Goal: Task Accomplishment & Management: Complete application form

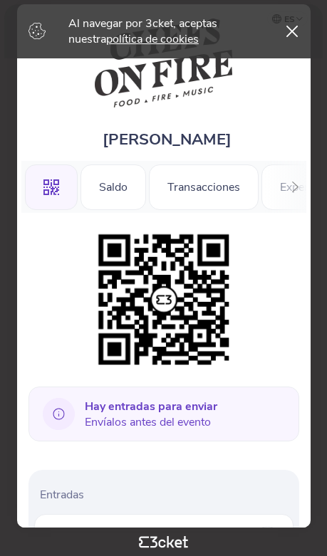
click at [297, 28] on div "Al navegar por 3cket, aceptas nuestra política de cookies" at bounding box center [163, 31] width 318 height 54
click at [286, 30] on icon at bounding box center [291, 32] width 11 height 12
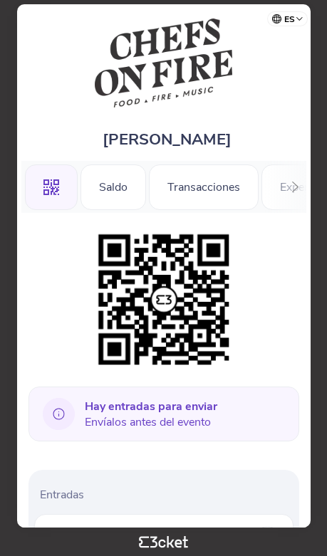
click at [193, 408] on b "Hay entradas para enviar" at bounding box center [151, 406] width 132 height 16
click at [175, 434] on div "Hay entradas para enviar Envíalos antes del evento" at bounding box center [163, 413] width 270 height 55
click at [176, 419] on span "Hay entradas para enviar Envíalos antes del evento" at bounding box center [151, 413] width 132 height 31
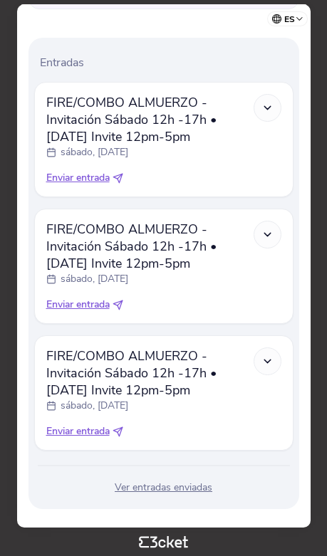
scroll to position [422, 0]
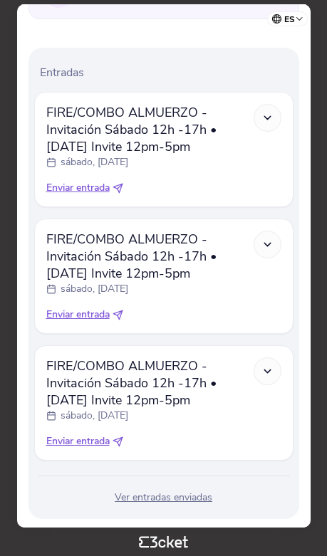
click at [264, 123] on icon at bounding box center [267, 118] width 12 height 12
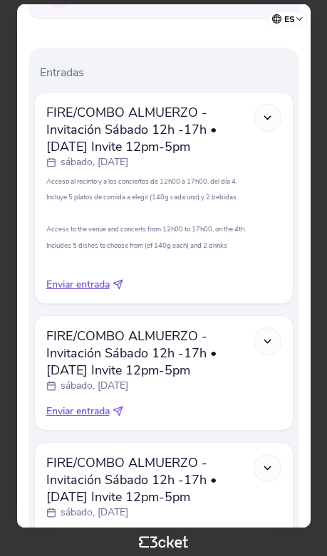
click at [63, 292] on span "Enviar entrada" at bounding box center [77, 285] width 63 height 14
select select "34"
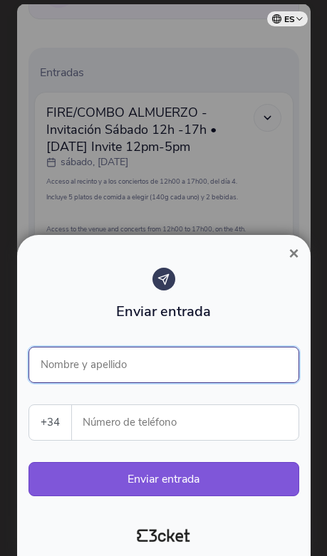
click at [248, 361] on input "Nombre y apellido" at bounding box center [163, 365] width 270 height 36
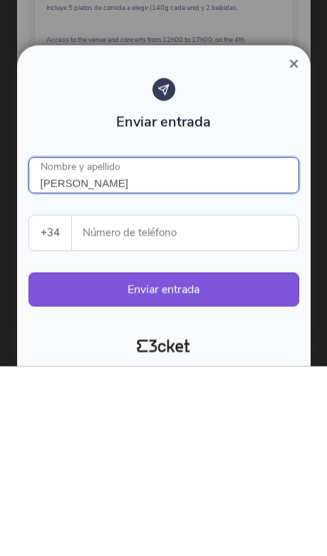
type input "Juan María Marcos"
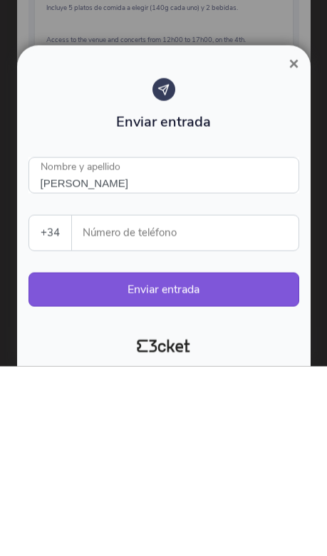
click at [241, 405] on input "Número de teléfono" at bounding box center [190, 422] width 215 height 35
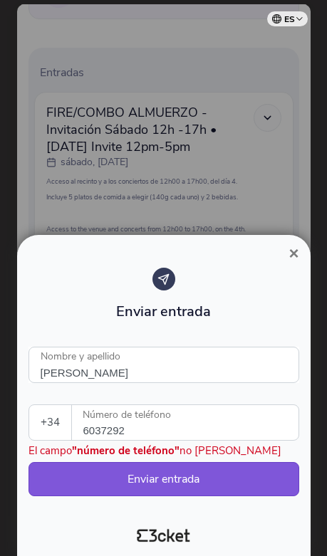
click at [224, 423] on input "6037292" at bounding box center [190, 422] width 215 height 35
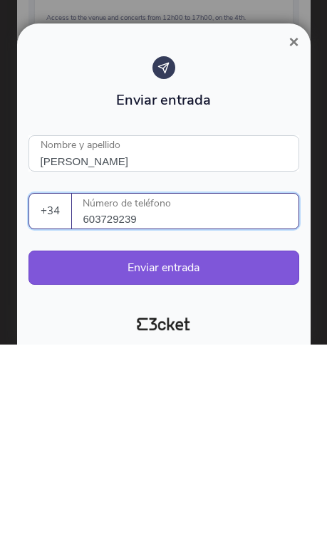
type input "603729239"
click at [255, 462] on button "Enviar entrada" at bounding box center [163, 479] width 270 height 34
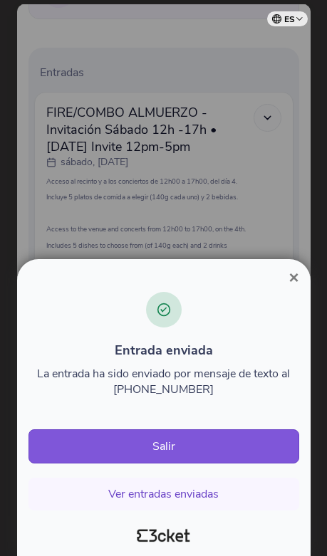
click at [210, 495] on button "Ver entradas enviadas" at bounding box center [163, 493] width 270 height 33
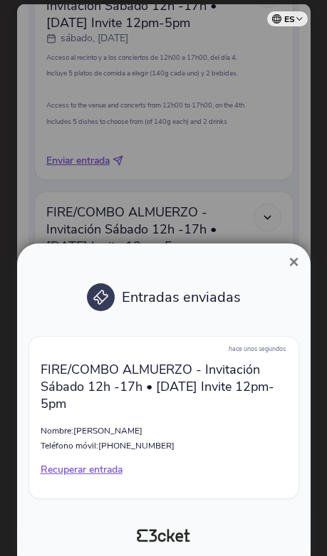
scroll to position [566, 0]
click at [301, 258] on button "×" at bounding box center [293, 261] width 33 height 17
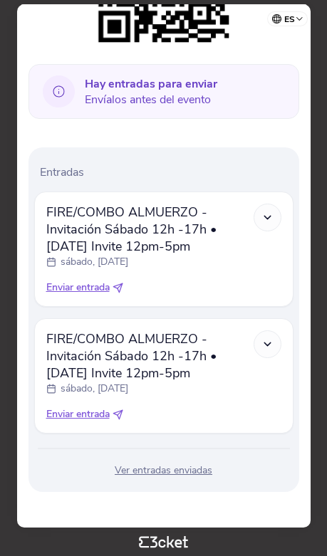
scroll to position [334, 0]
click at [102, 290] on span "Enviar entrada" at bounding box center [77, 287] width 63 height 14
select select "34"
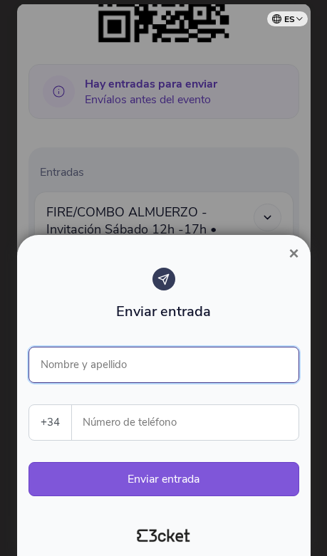
click at [233, 367] on input "Nombre y apellido" at bounding box center [163, 365] width 270 height 36
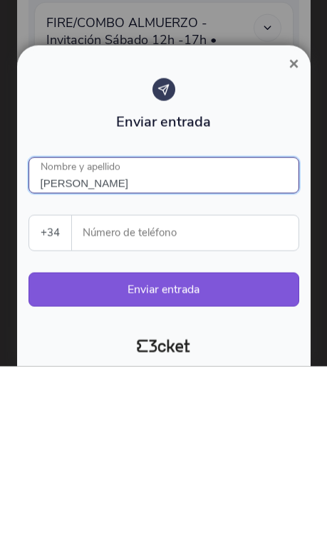
type input "Juan María Marcos"
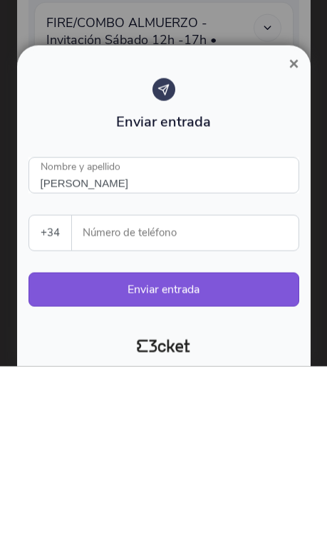
click at [236, 405] on input "Número de teléfono" at bounding box center [190, 422] width 215 height 35
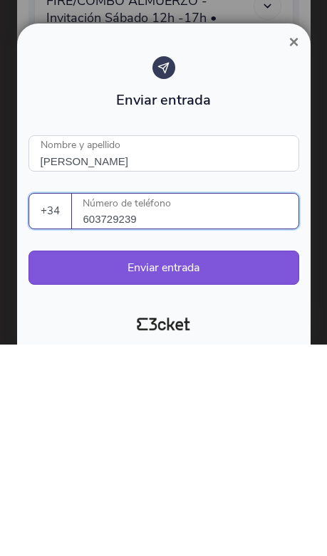
type input "603729239"
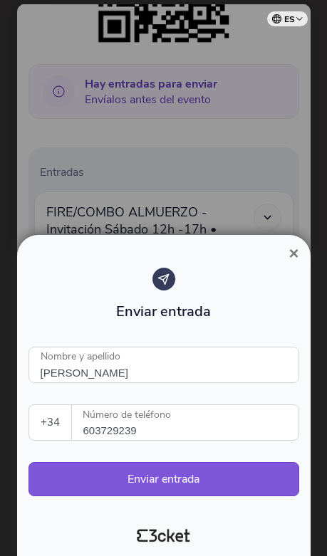
click at [224, 480] on button "Enviar entrada" at bounding box center [163, 479] width 270 height 34
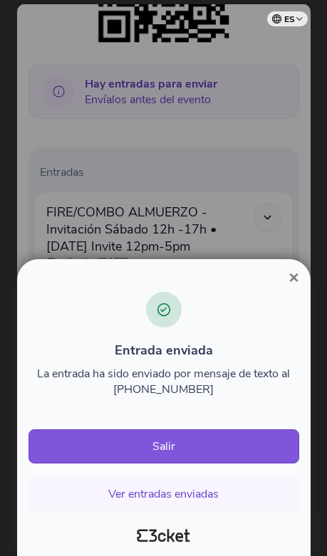
click at [236, 444] on button "Salir" at bounding box center [163, 446] width 270 height 34
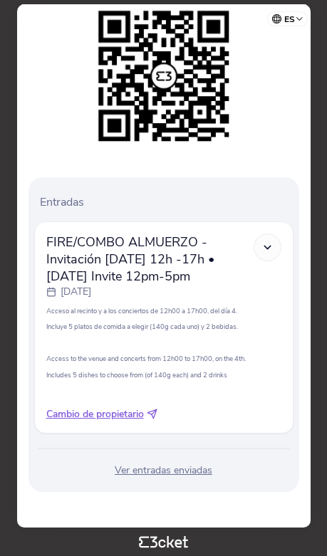
scroll to position [234, 0]
click at [91, 292] on p "sábado, 4 oct." at bounding box center [75, 292] width 31 height 14
click at [277, 237] on div at bounding box center [267, 247] width 28 height 28
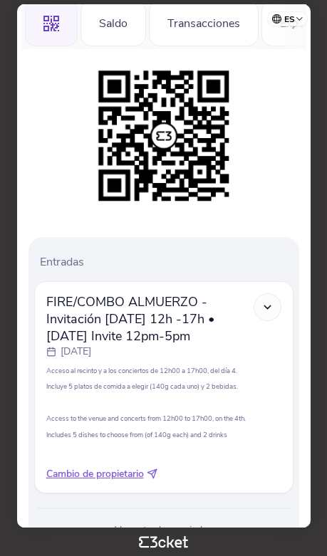
scroll to position [164, 0]
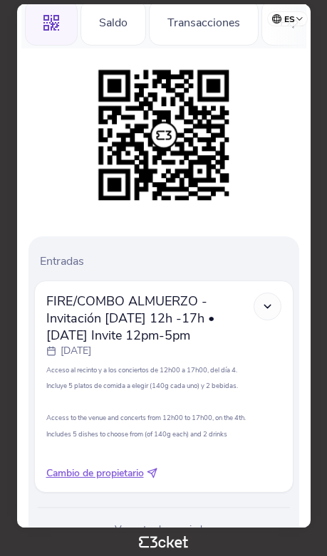
click at [189, 340] on span "FIRE/COMBO ALMUERZO - Invitación Sábado 12h -17h • Saturday Invite 12pm-5pm" at bounding box center [149, 317] width 207 height 51
click at [91, 353] on p "sábado, 4 oct." at bounding box center [75, 351] width 31 height 14
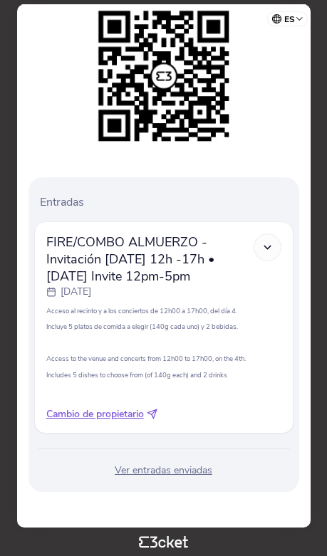
scroll to position [234, 0]
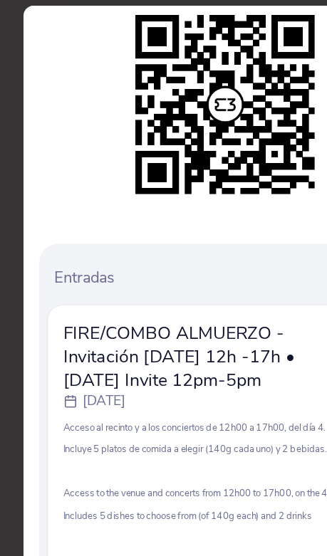
click at [218, 179] on div "Entradas FIRE/COMBO ALMUERZO - Invitación Sábado 12h -17h • Saturday Invite 12p…" at bounding box center [163, 334] width 270 height 315
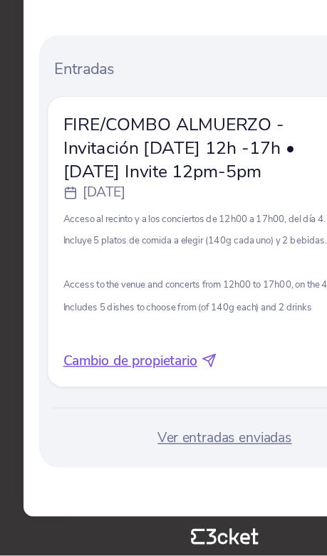
click at [174, 463] on div "Ver entradas enviadas" at bounding box center [163, 470] width 259 height 14
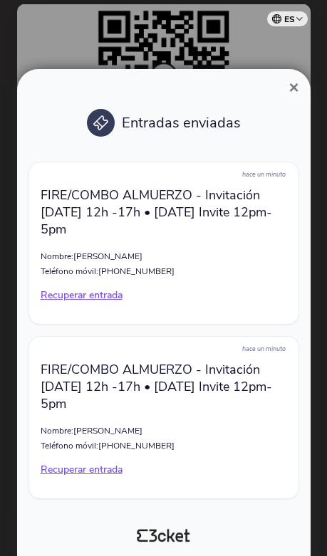
click at [296, 78] on span "×" at bounding box center [293, 87] width 10 height 19
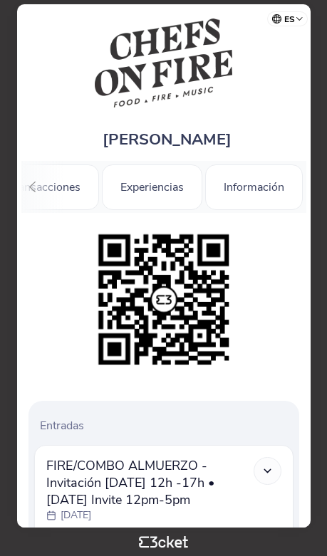
scroll to position [0, 159]
click at [268, 184] on div "Información" at bounding box center [253, 187] width 97 height 46
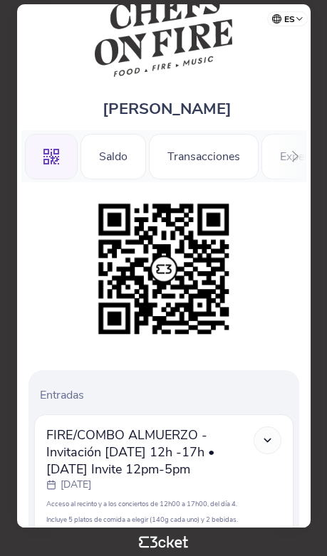
scroll to position [0, 0]
click at [42, 165] on div ".st0{fill-rule:evenodd;clip-rule:evenodd;}" at bounding box center [51, 157] width 53 height 46
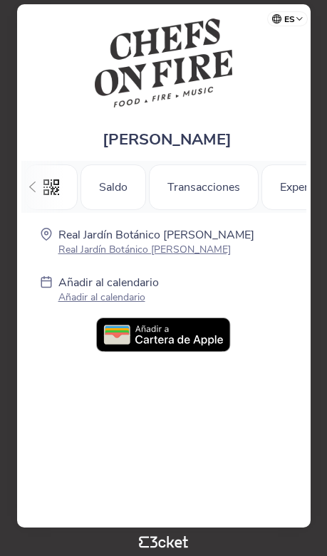
scroll to position [0, 159]
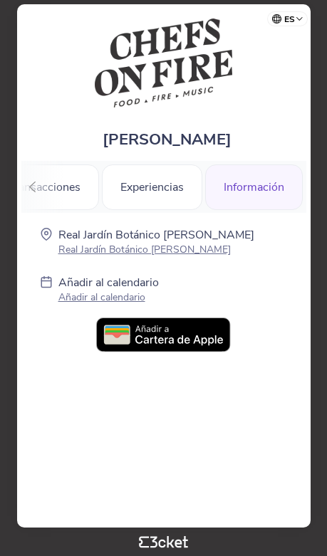
click at [206, 347] on img at bounding box center [163, 335] width 135 height 36
click at [180, 253] on p "Real Jardín Botánico [PERSON_NAME]" at bounding box center [156, 250] width 196 height 14
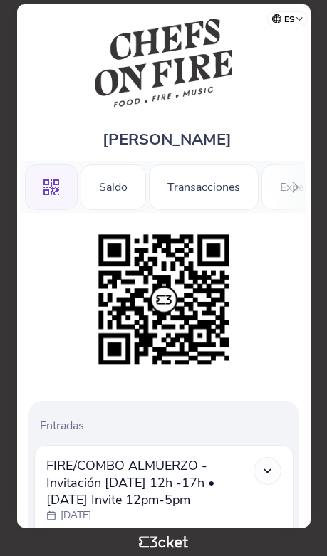
click at [96, 181] on div "Saldo" at bounding box center [112, 187] width 65 height 46
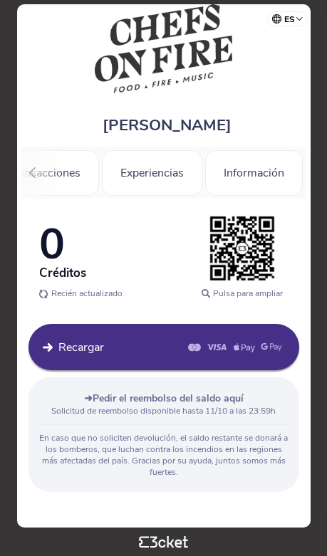
scroll to position [0, 159]
click at [154, 157] on div "Experiencias" at bounding box center [152, 173] width 100 height 46
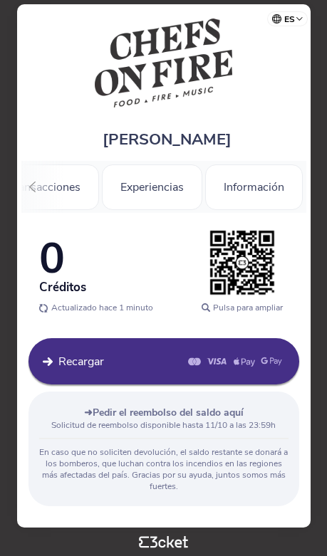
scroll to position [0, 0]
